Goal: Navigation & Orientation: Find specific page/section

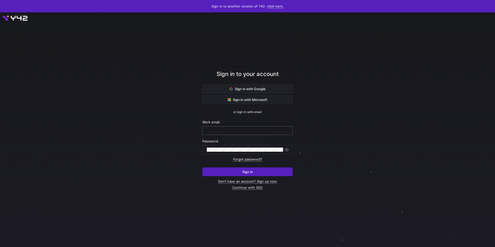
click at [279, 130] on input "text" at bounding box center [247, 131] width 81 height 4
type input "[EMAIL_ADDRESS][DOMAIN_NAME]"
click at [202, 167] on button "Sign in" at bounding box center [247, 171] width 90 height 9
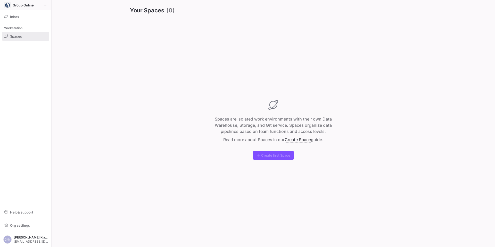
click at [42, 5] on div "Group Online" at bounding box center [25, 5] width 42 height 6
click at [27, 29] on span "Group Online" at bounding box center [20, 29] width 21 height 4
click at [40, 5] on div "Group Online" at bounding box center [25, 5] width 42 height 6
click at [40, 4] on div at bounding box center [247, 123] width 495 height 247
click at [79, 33] on y42-org-space-overview "Your Spaces (0) Spaces are isolated work environments with their own Data Wareh…" at bounding box center [273, 123] width 443 height 247
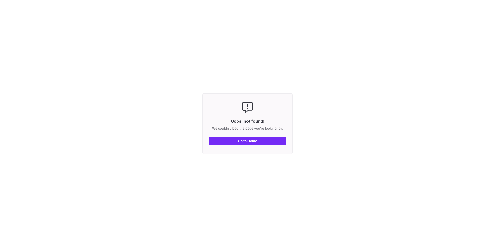
drag, startPoint x: 256, startPoint y: 136, endPoint x: 256, endPoint y: 141, distance: 5.7
click at [256, 137] on div "Oops, not found! We couldn't load the page you're looking for. Go to Home" at bounding box center [247, 123] width 90 height 60
click at [257, 143] on span "button" at bounding box center [247, 141] width 77 height 8
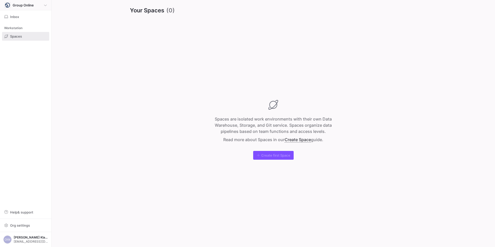
click at [46, 5] on icon at bounding box center [45, 5] width 3 height 3
click at [18, 13] on span "Organizations" at bounding box center [25, 13] width 51 height 6
click at [84, 33] on div at bounding box center [247, 123] width 495 height 247
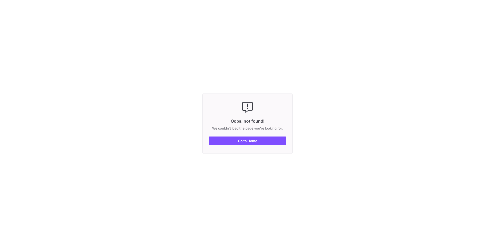
drag, startPoint x: 249, startPoint y: 145, endPoint x: 251, endPoint y: 147, distance: 3.1
click at [249, 145] on span "button" at bounding box center [247, 141] width 77 height 8
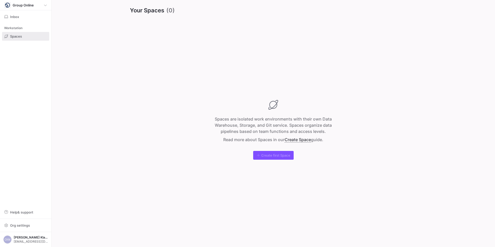
click at [19, 28] on div "Workstation" at bounding box center [25, 28] width 47 height 8
click at [18, 36] on span "Spaces" at bounding box center [16, 36] width 12 height 4
click at [28, 8] on span at bounding box center [25, 5] width 51 height 10
click at [18, 29] on span "Group Online" at bounding box center [20, 29] width 21 height 4
click at [28, 8] on span at bounding box center [25, 5] width 51 height 10
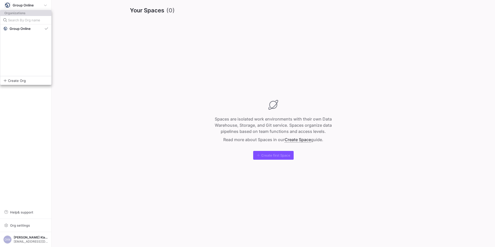
click at [19, 21] on input at bounding box center [28, 20] width 40 height 4
click at [159, 33] on div at bounding box center [247, 123] width 495 height 247
click at [31, 244] on span "button" at bounding box center [25, 239] width 47 height 10
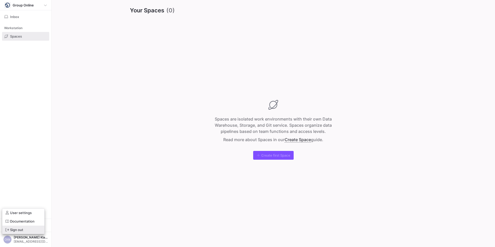
click at [25, 229] on span "Sign out" at bounding box center [23, 230] width 36 height 4
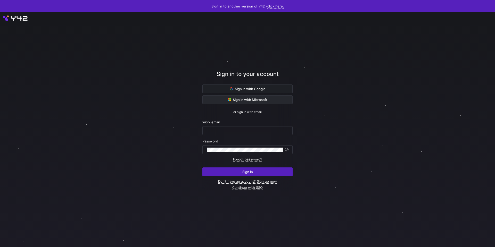
click at [267, 100] on span at bounding box center [247, 100] width 90 height 8
drag, startPoint x: 0, startPoint y: 0, endPoint x: 258, endPoint y: 129, distance: 288.2
click at [258, 129] on input "text" at bounding box center [247, 131] width 81 height 4
type input "[EMAIL_ADDRESS][DOMAIN_NAME]"
click at [202, 167] on button "Sign in" at bounding box center [247, 171] width 90 height 9
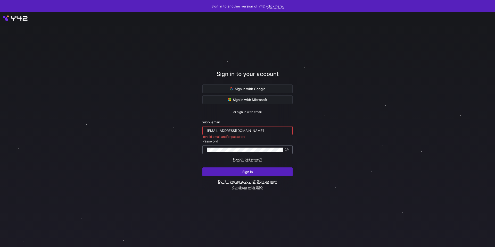
click at [202, 167] on button "Sign in" at bounding box center [247, 171] width 90 height 9
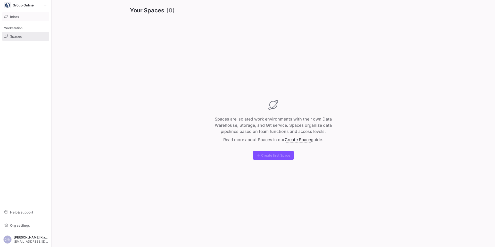
click at [17, 17] on span "Inbox" at bounding box center [14, 17] width 9 height 4
click at [17, 17] on div at bounding box center [247, 123] width 495 height 247
click at [8, 225] on span "Org settings" at bounding box center [25, 225] width 42 height 4
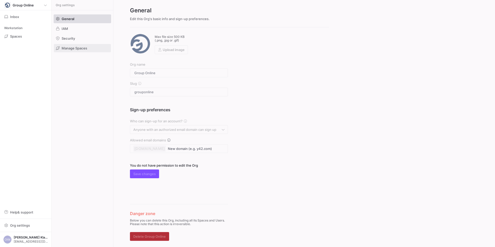
click at [70, 48] on span "Manage Spaces" at bounding box center [74, 48] width 25 height 4
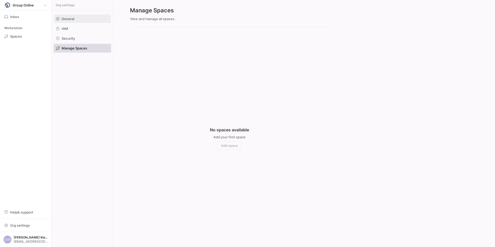
click at [71, 17] on span "General" at bounding box center [68, 19] width 13 height 4
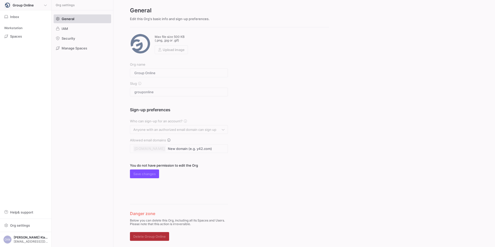
click at [15, 6] on span "Group Online" at bounding box center [23, 5] width 21 height 4
click at [15, 29] on span "Group Online" at bounding box center [20, 29] width 21 height 4
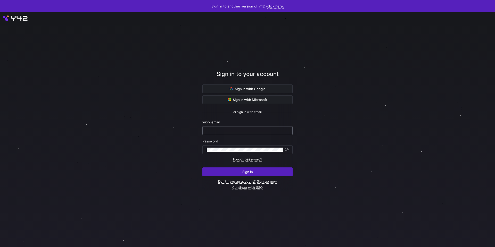
click at [248, 130] on input "text" at bounding box center [247, 131] width 81 height 4
type input "ckm@grouponline.dk"
click at [242, 143] on div "Password" at bounding box center [247, 146] width 90 height 15
click at [202, 167] on button "Sign in" at bounding box center [247, 171] width 90 height 9
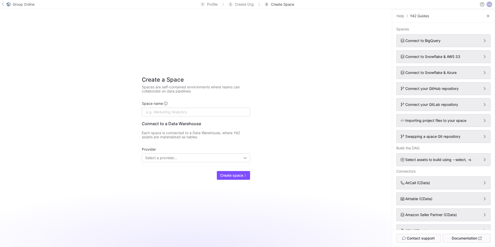
click at [2, 5] on icon at bounding box center [3, 4] width 2 height 4
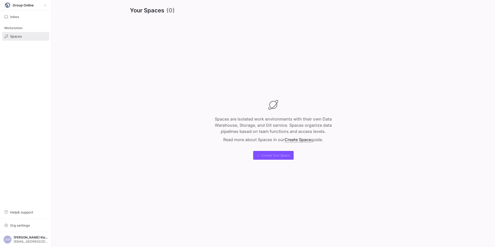
click at [117, 24] on div "Your Spaces (0) Spaces are isolated work environments with their own Data Wareh…" at bounding box center [272, 123] width 319 height 247
